Goal: Book appointment/travel/reservation

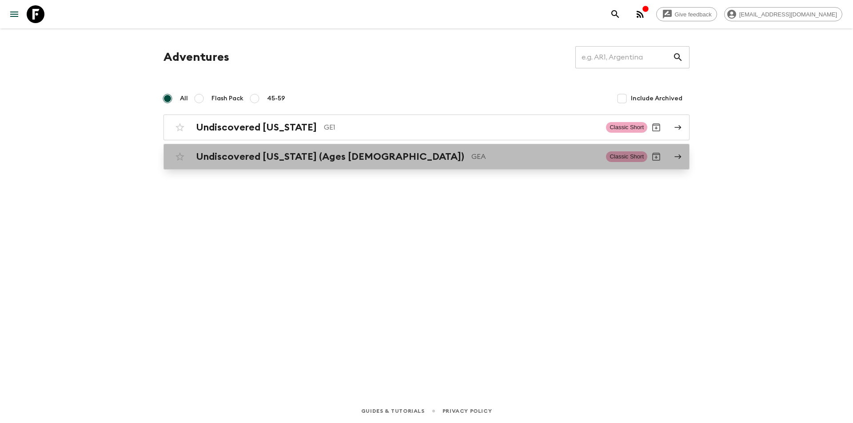
click at [224, 158] on h2 "Undiscovered [US_STATE] (Ages [DEMOGRAPHIC_DATA])" at bounding box center [330, 157] width 268 height 12
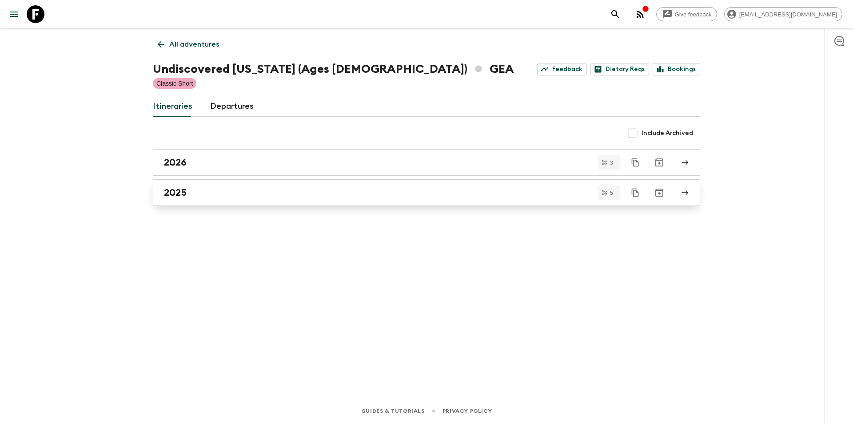
click at [190, 194] on div "2025" at bounding box center [418, 193] width 508 height 12
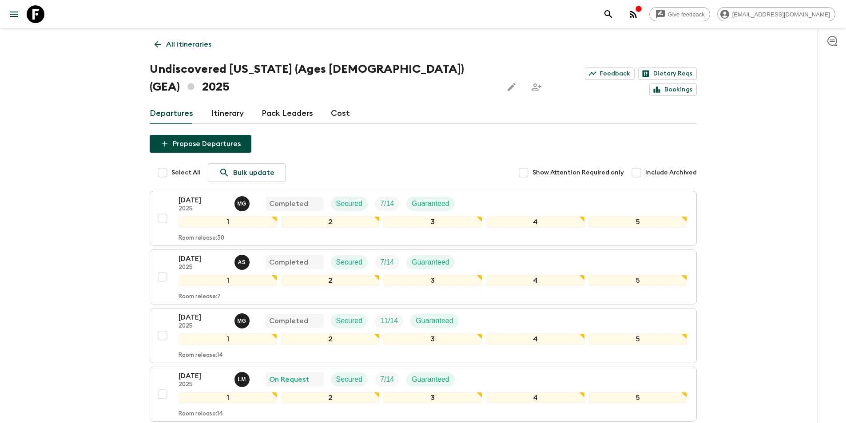
click at [163, 43] on link "All itineraries" at bounding box center [183, 45] width 67 height 18
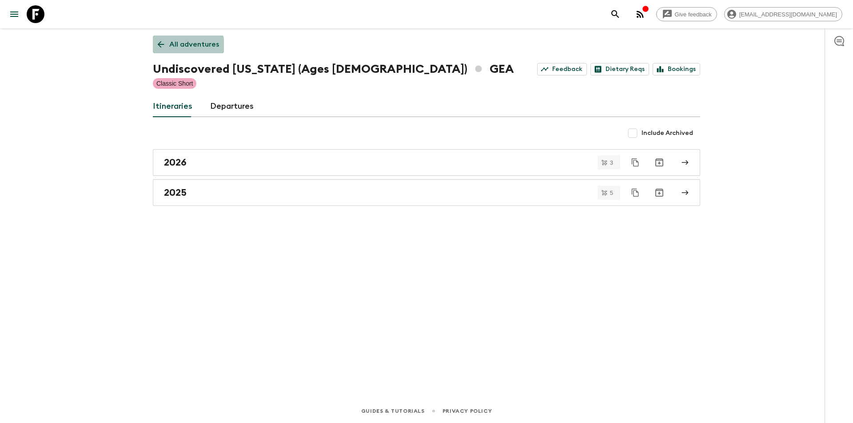
click at [172, 46] on p "All adventures" at bounding box center [194, 44] width 50 height 11
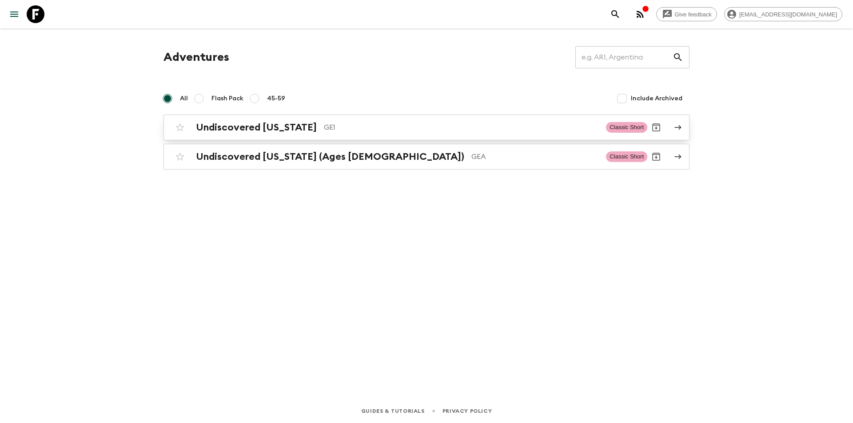
click at [235, 129] on h2 "Undiscovered [US_STATE]" at bounding box center [256, 128] width 121 height 12
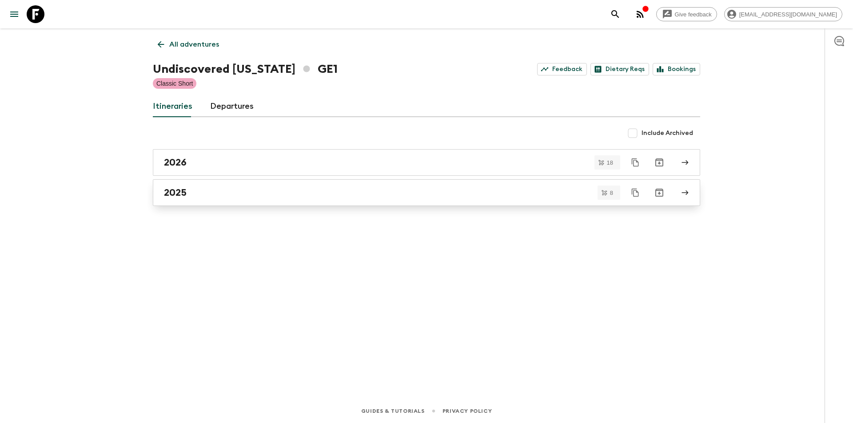
click at [207, 191] on div "2025" at bounding box center [418, 193] width 508 height 12
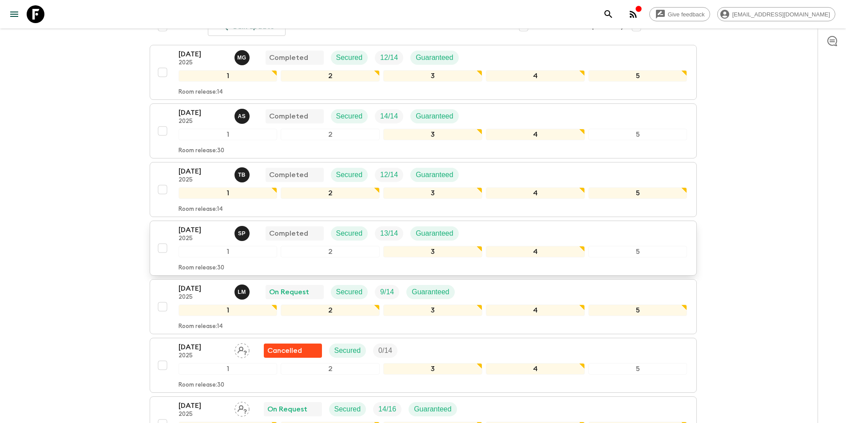
scroll to position [133, 0]
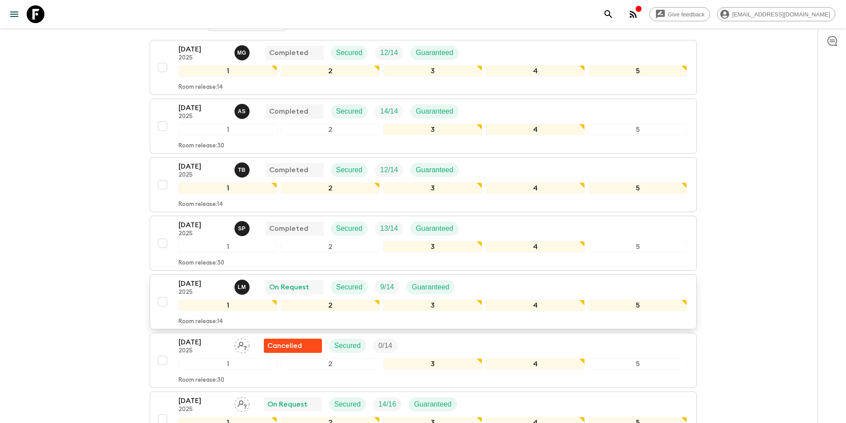
click at [191, 281] on p "[DATE]" at bounding box center [203, 284] width 49 height 11
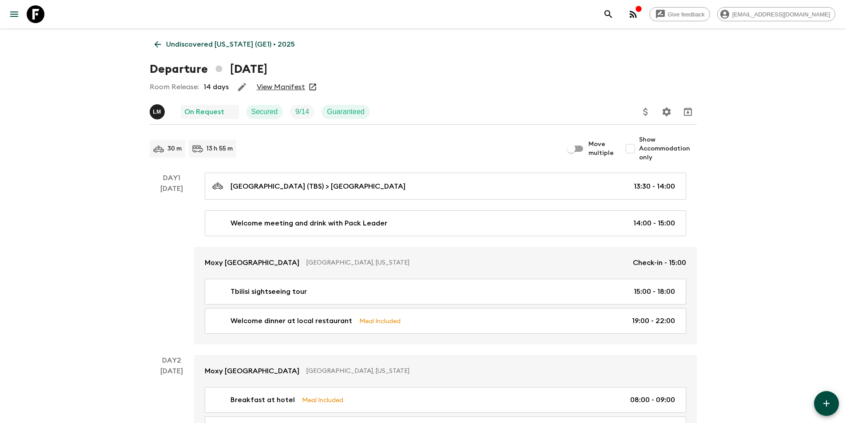
click at [278, 85] on link "View Manifest" at bounding box center [281, 87] width 48 height 9
